Goal: Task Accomplishment & Management: Use online tool/utility

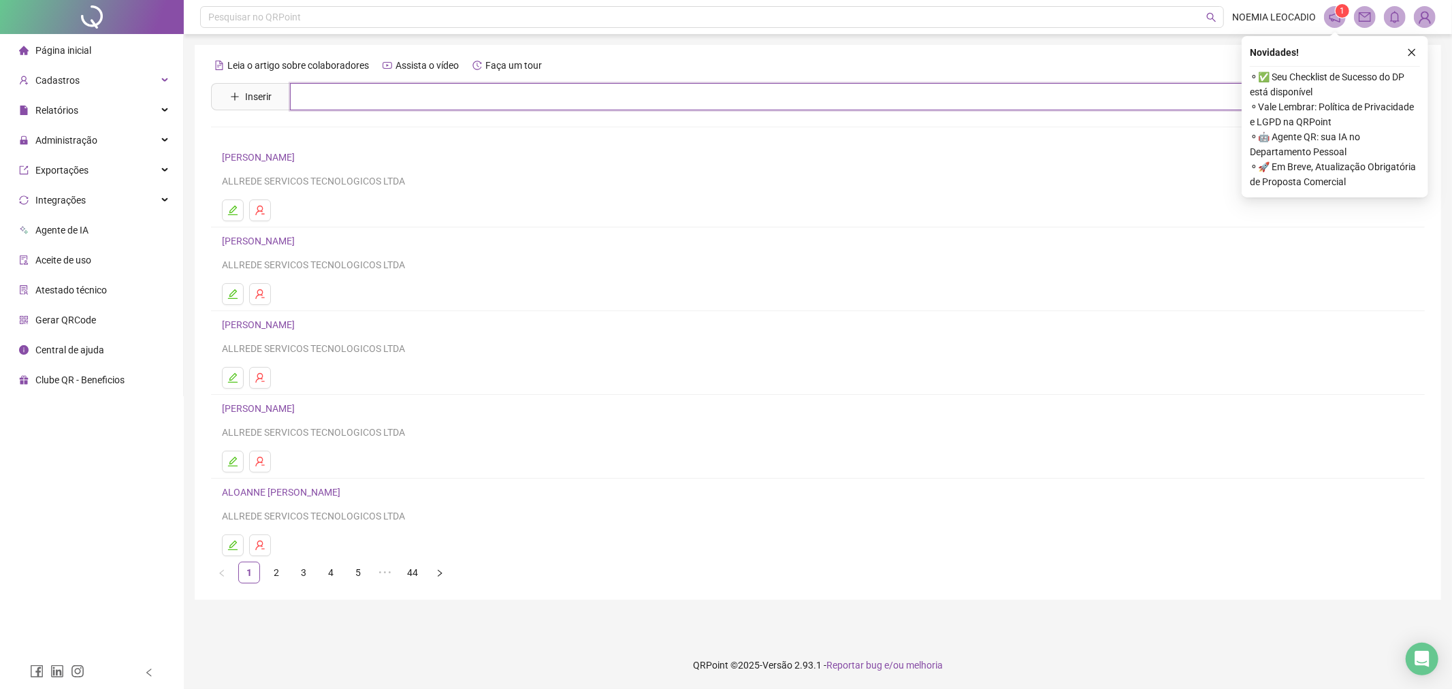
click at [439, 95] on input "text" at bounding box center [828, 96] width 1076 height 27
click at [91, 141] on span "Administração" at bounding box center [66, 140] width 62 height 11
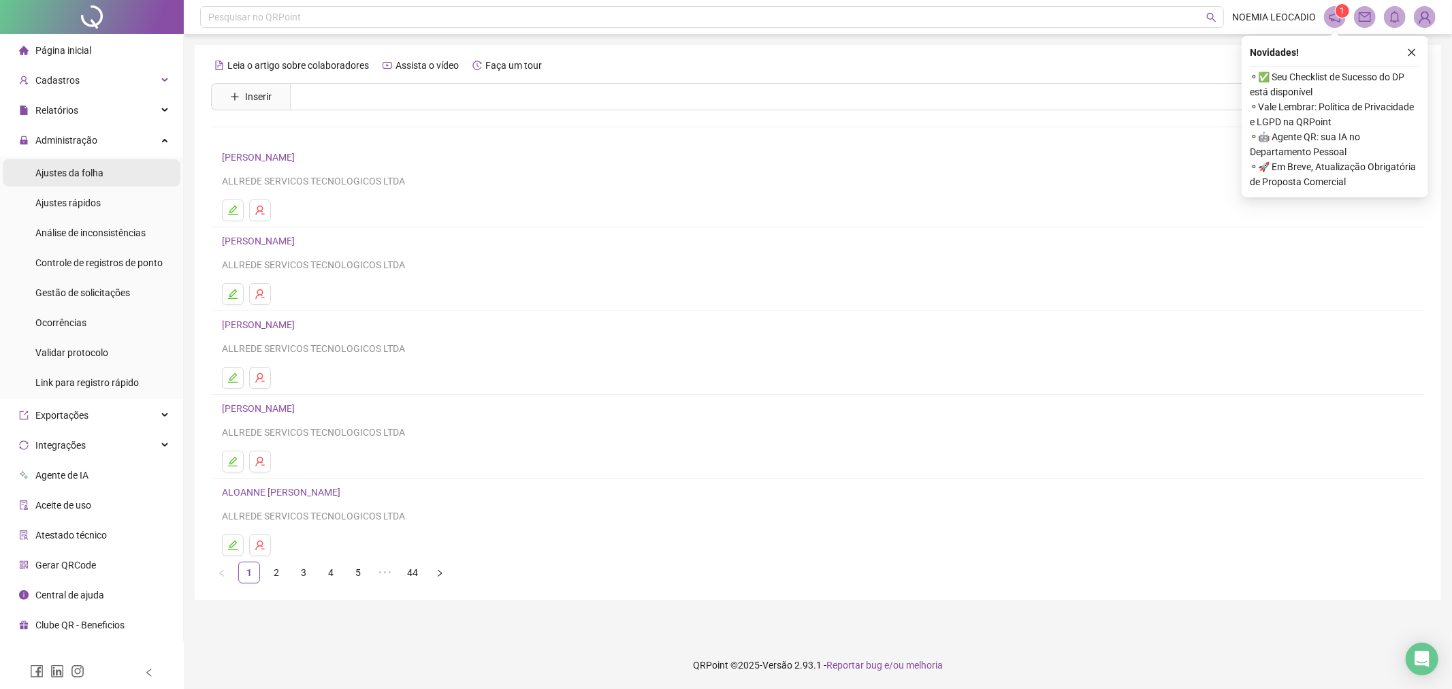
click at [92, 172] on span "Ajustes da folha" at bounding box center [69, 172] width 68 height 11
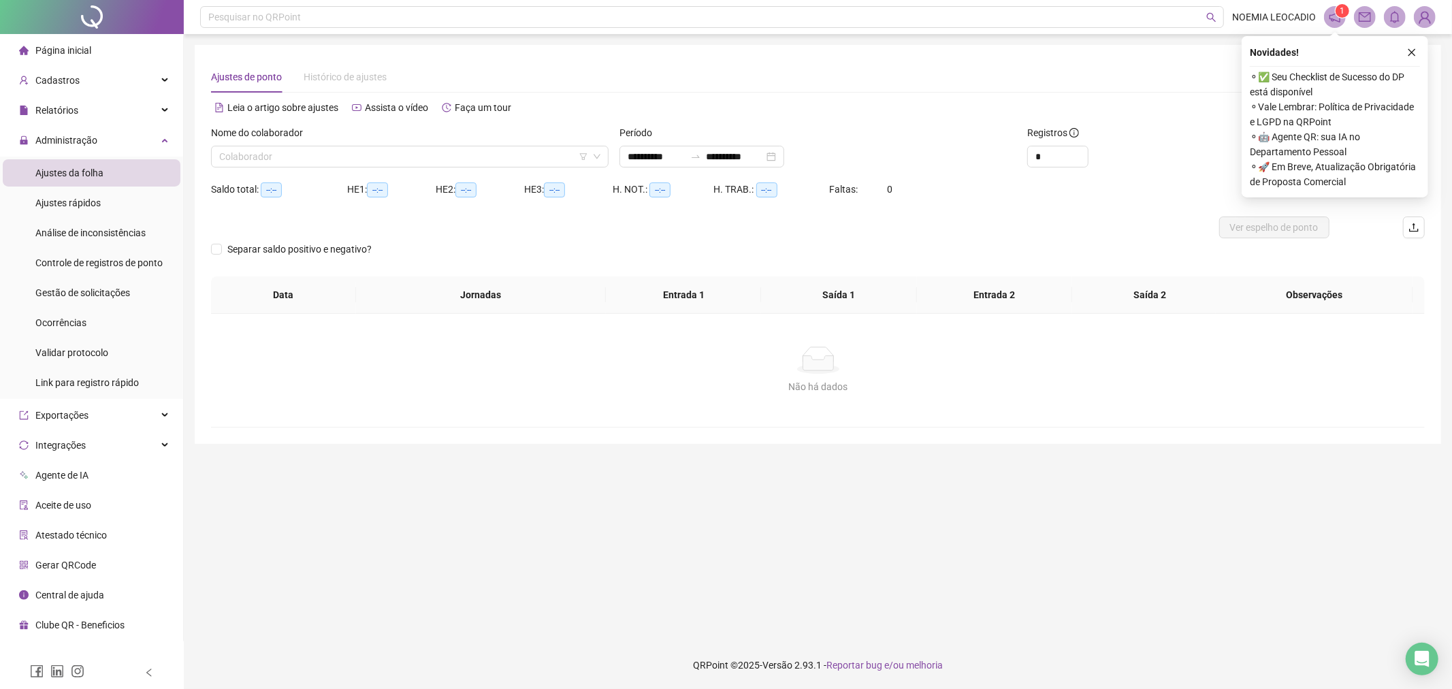
type input "**********"
click at [400, 160] on input "search" at bounding box center [403, 156] width 369 height 20
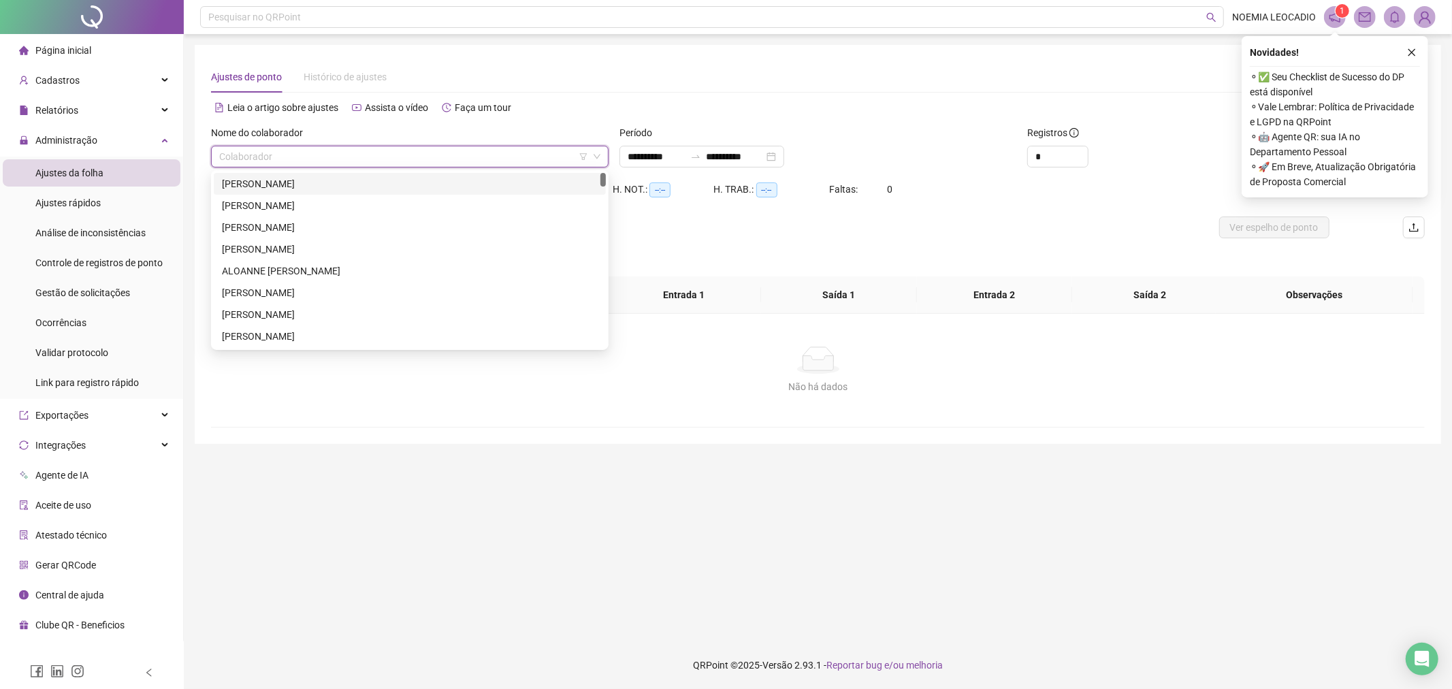
type input "*"
click at [97, 76] on div "Cadastros" at bounding box center [92, 80] width 178 height 27
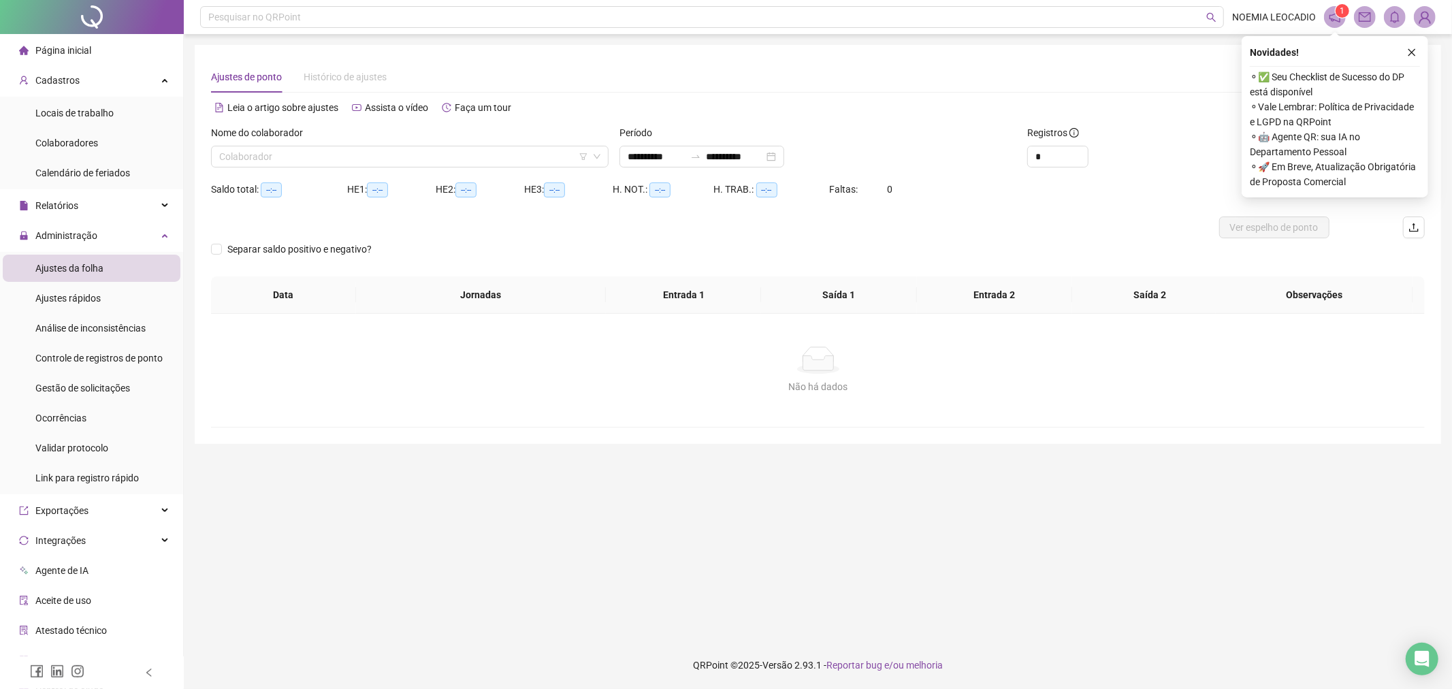
click at [93, 49] on li "Página inicial" at bounding box center [92, 50] width 178 height 27
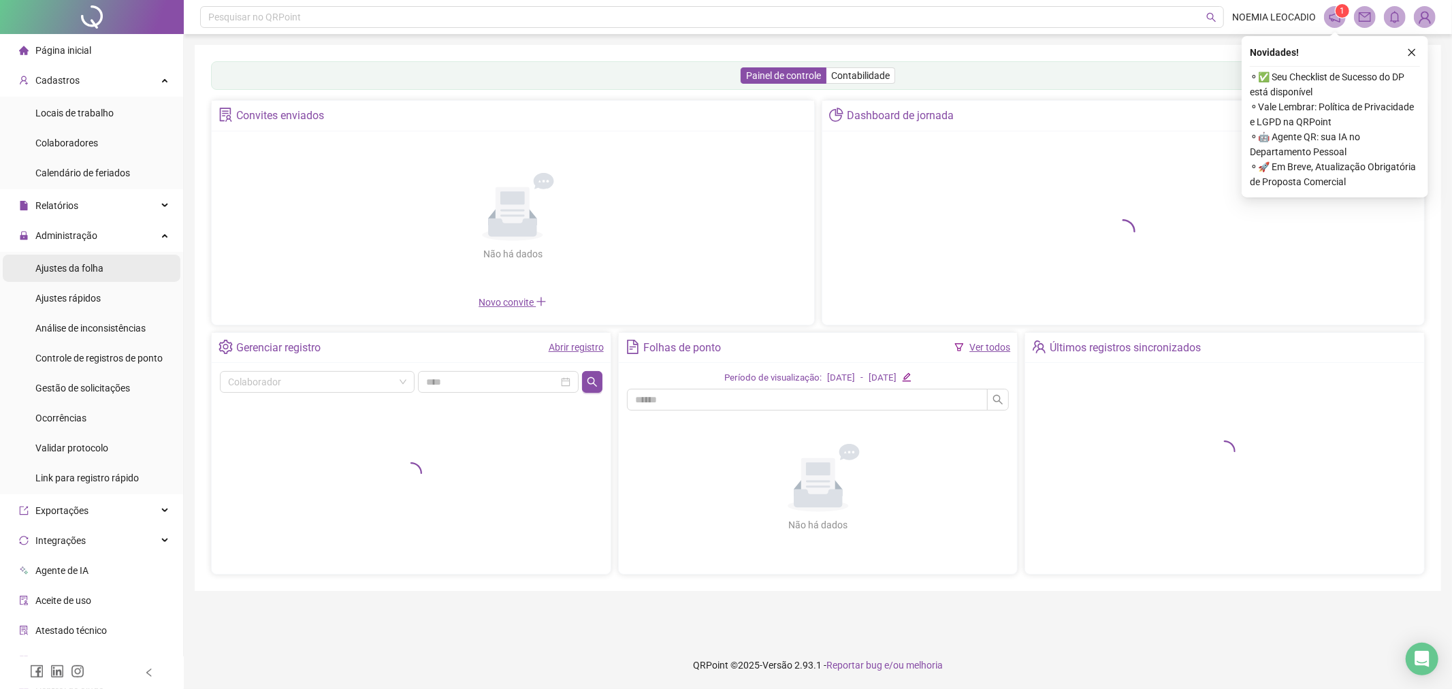
click at [82, 271] on span "Ajustes da folha" at bounding box center [69, 268] width 68 height 11
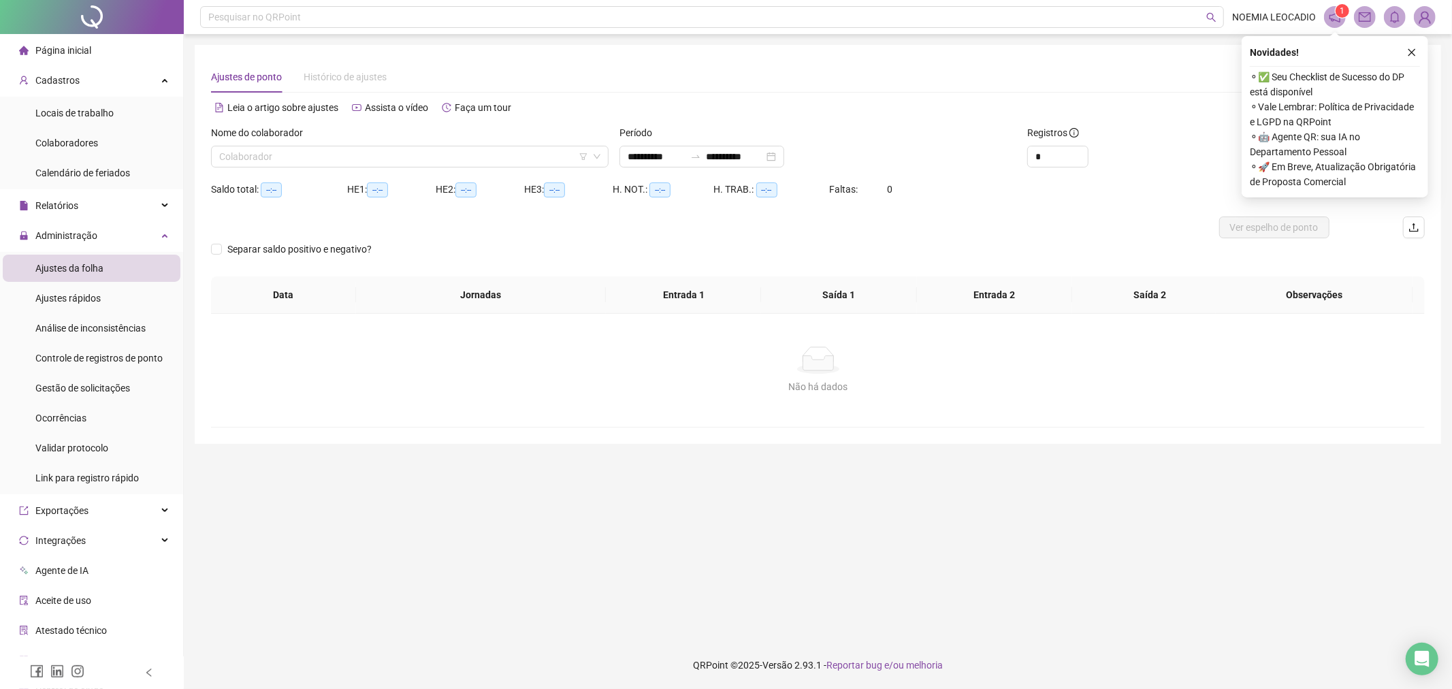
type input "**********"
click at [349, 155] on input "search" at bounding box center [403, 156] width 369 height 20
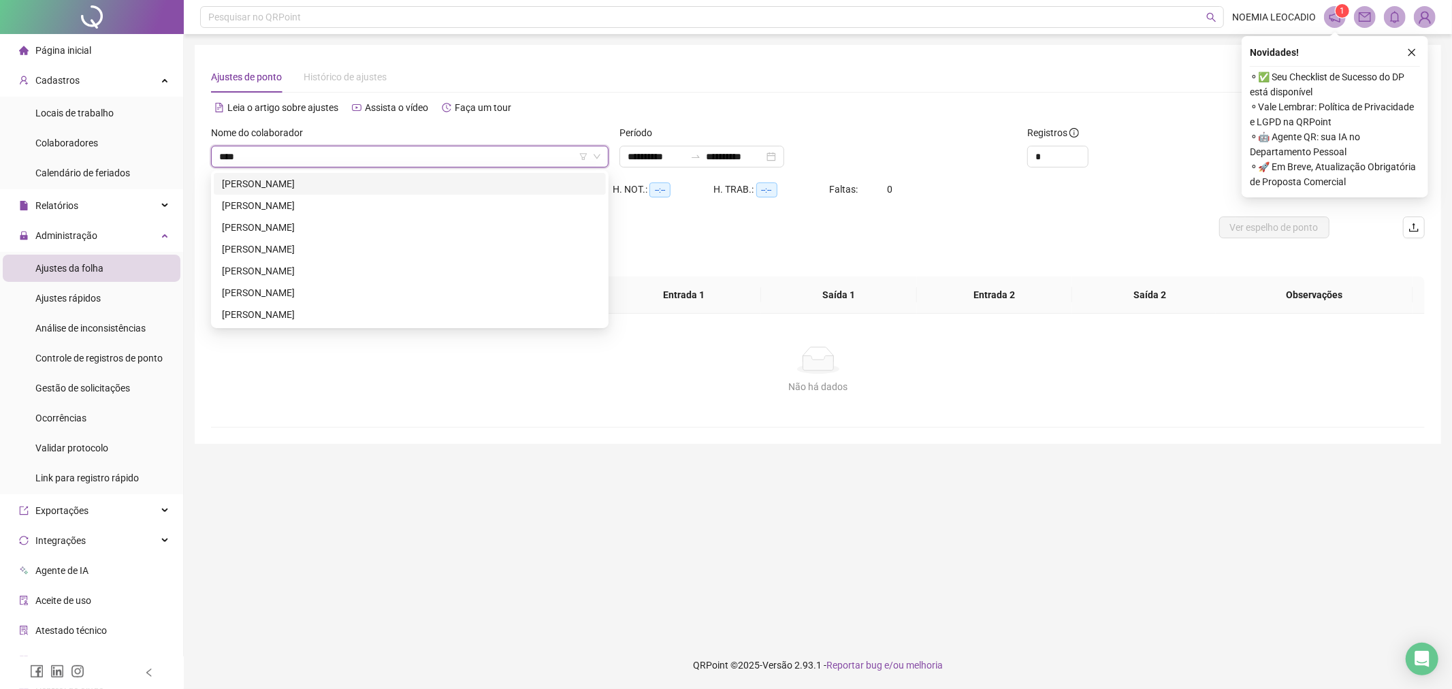
type input "*****"
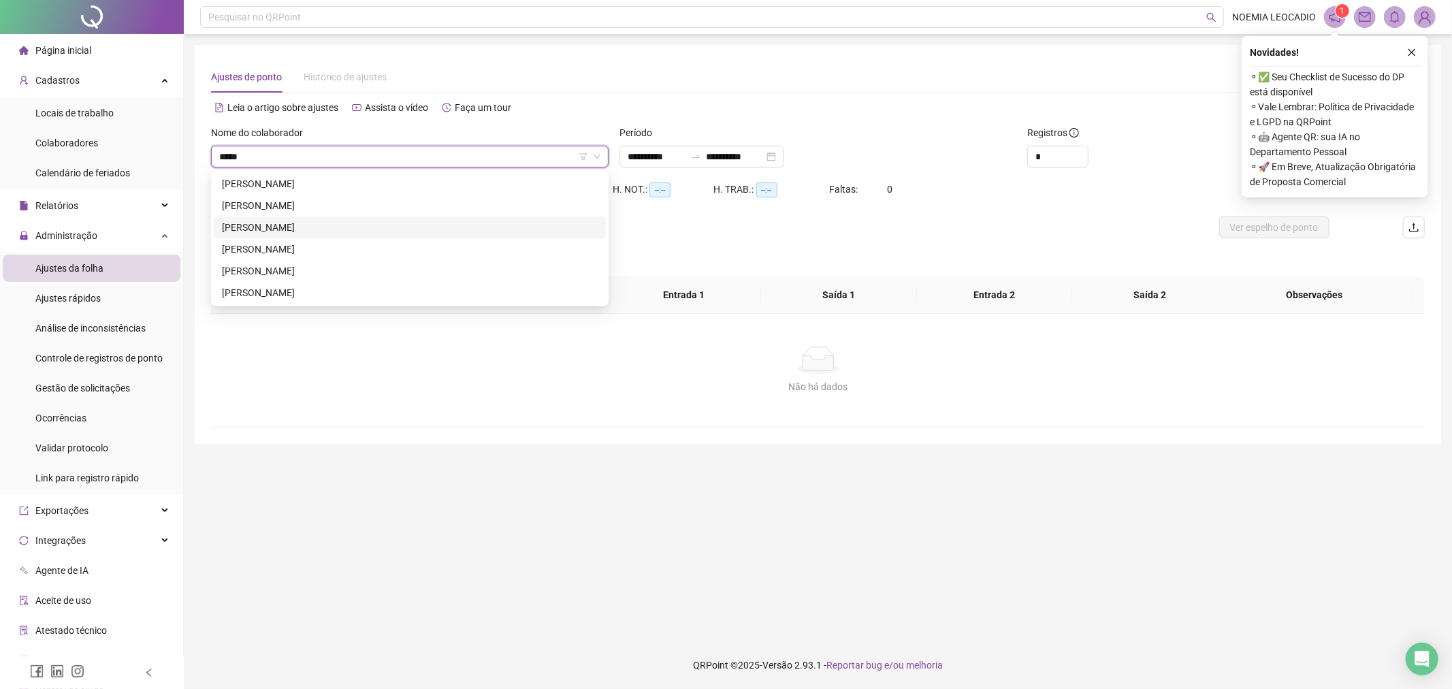
click at [368, 223] on div "[PERSON_NAME]" at bounding box center [410, 227] width 376 height 15
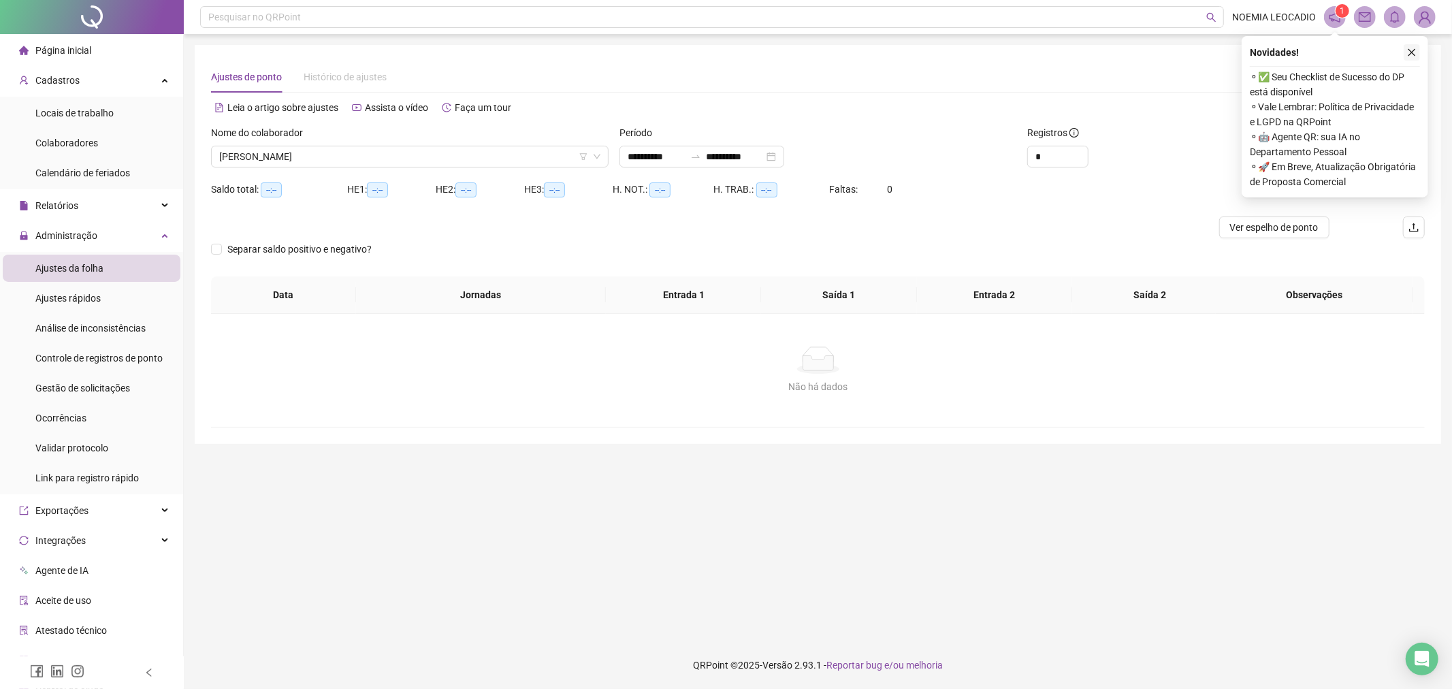
click at [1413, 46] on button "button" at bounding box center [1412, 52] width 16 height 16
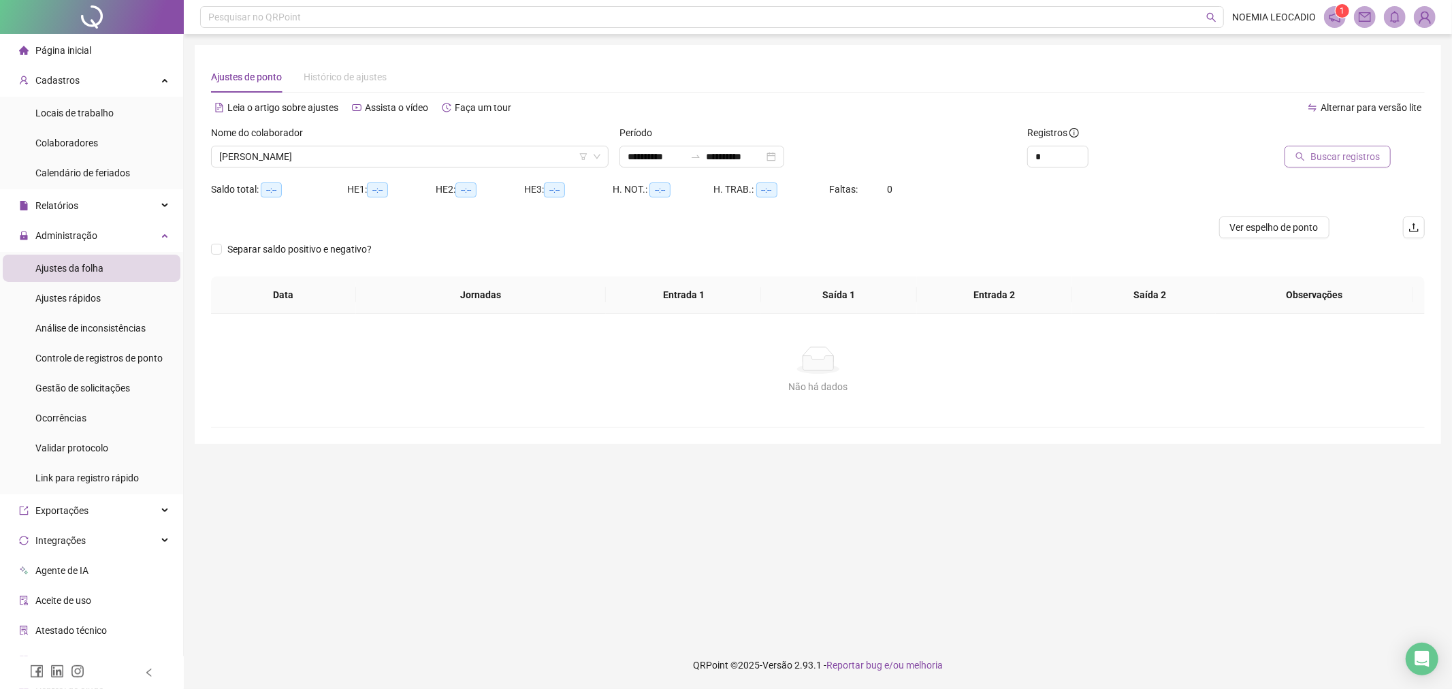
click at [1345, 159] on span "Buscar registros" at bounding box center [1345, 156] width 69 height 15
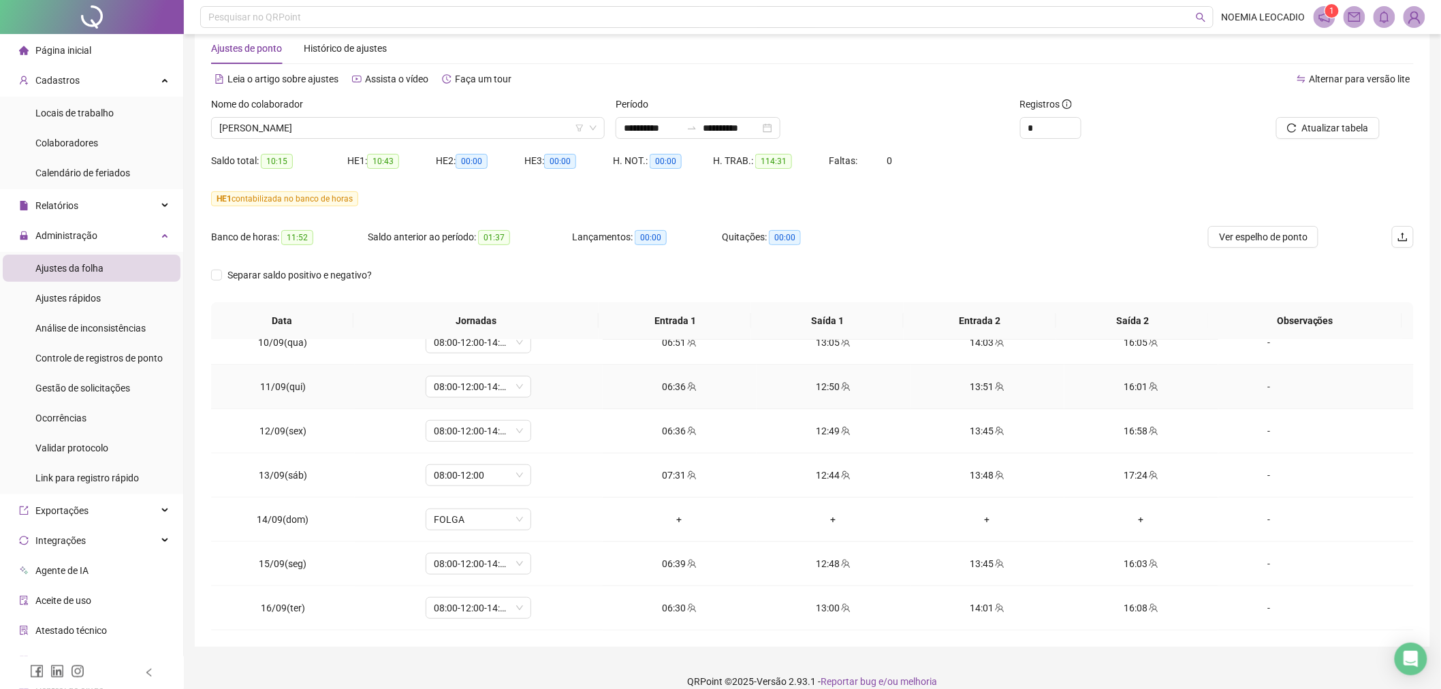
scroll to position [44, 0]
